Goal: Task Accomplishment & Management: Manage account settings

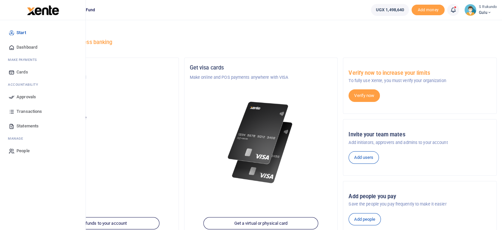
click at [26, 95] on span "Approvals" at bounding box center [26, 96] width 19 height 7
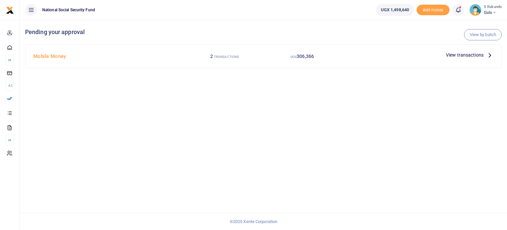
click at [490, 55] on icon at bounding box center [490, 54] width 7 height 7
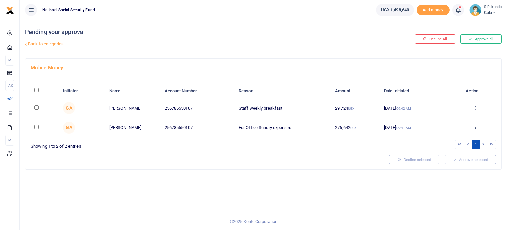
click at [37, 90] on input "\a \a : activate to sort column descending" at bounding box center [36, 90] width 4 height 4
checkbox input "true"
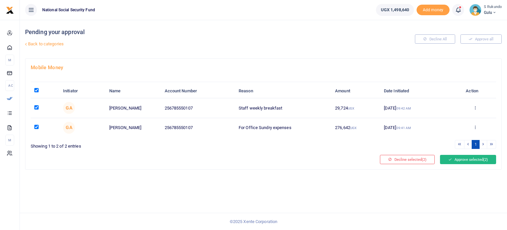
click at [475, 158] on button "Approve selected (2)" at bounding box center [468, 159] width 56 height 9
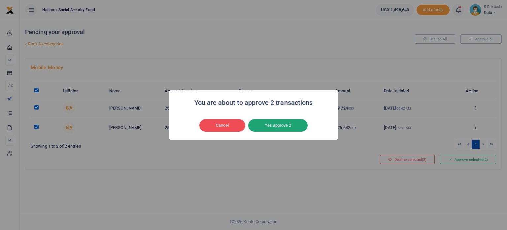
click at [292, 124] on button "Yes approve 2" at bounding box center [277, 125] width 59 height 13
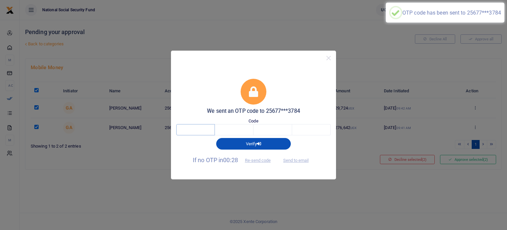
click at [199, 131] on input "text" at bounding box center [195, 129] width 39 height 11
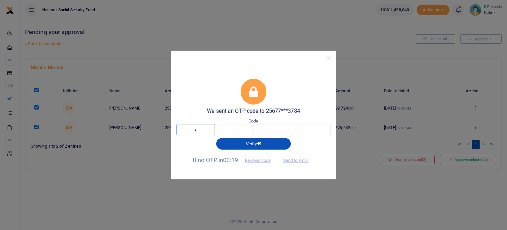
type input "4"
type input "3"
type input "2"
type input "3"
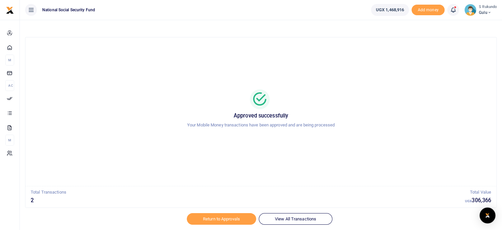
drag, startPoint x: 439, startPoint y: 0, endPoint x: 395, endPoint y: 140, distance: 146.1
click at [395, 140] on div "Approved successfully Your Mobile Money transactions have been approved and are…" at bounding box center [260, 112] width 455 height 138
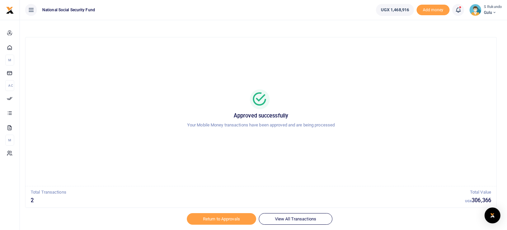
click at [112, 76] on div "i × Session has expired, you are being redirected OK No Cancel" at bounding box center [253, 115] width 507 height 230
